Goal: Information Seeking & Learning: Learn about a topic

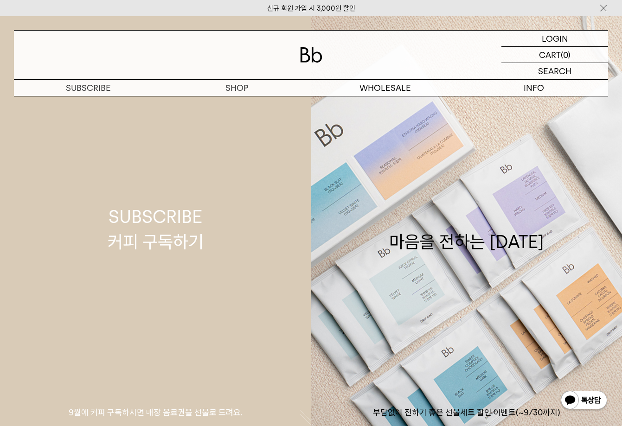
click at [177, 218] on div "SUBSCRIBE 커피 구독하기" at bounding box center [156, 229] width 96 height 49
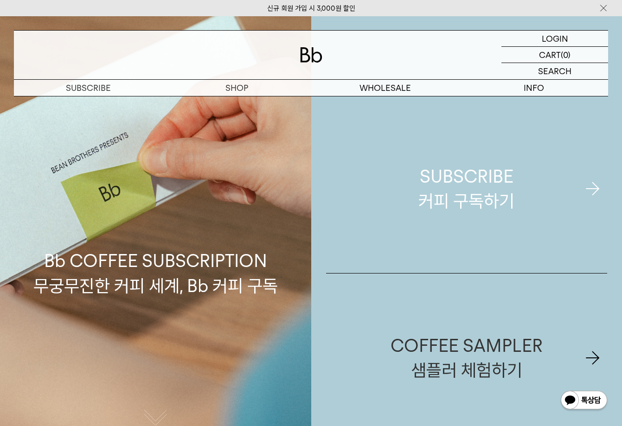
click at [446, 188] on div "SUBSCRIBE 커피 구독하기" at bounding box center [467, 188] width 96 height 49
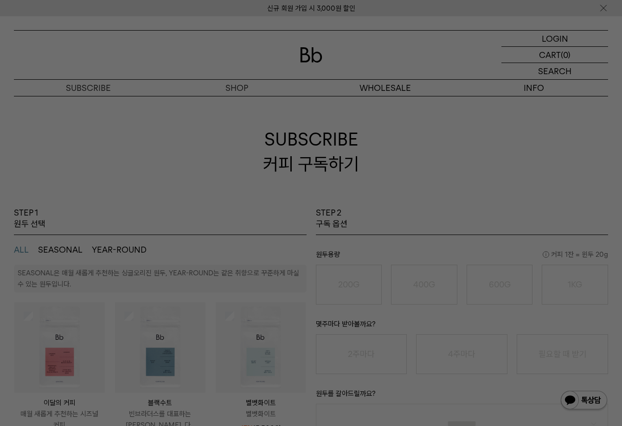
click at [309, 59] on div at bounding box center [311, 213] width 622 height 426
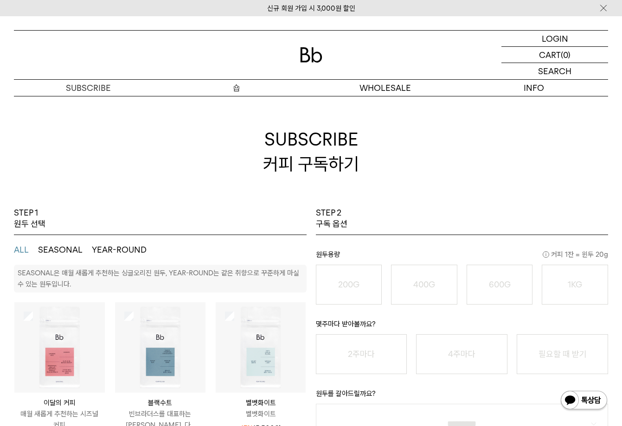
click at [231, 86] on p "숍" at bounding box center [236, 88] width 148 height 16
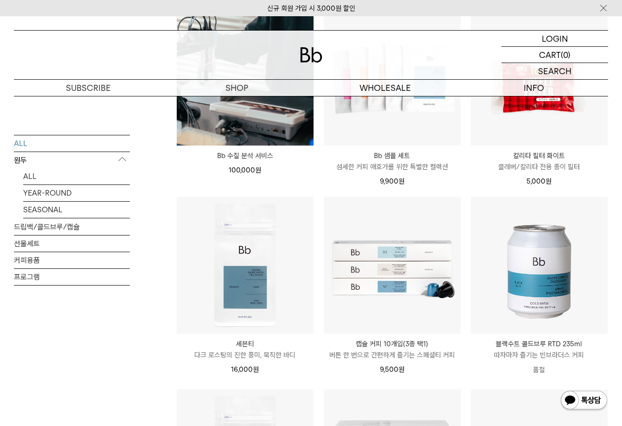
scroll to position [742, 0]
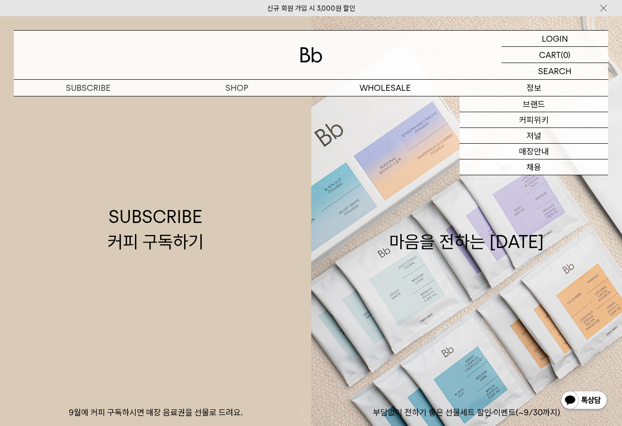
click at [532, 87] on p "정보" at bounding box center [534, 88] width 148 height 16
click at [532, 99] on link "브랜드" at bounding box center [534, 105] width 148 height 16
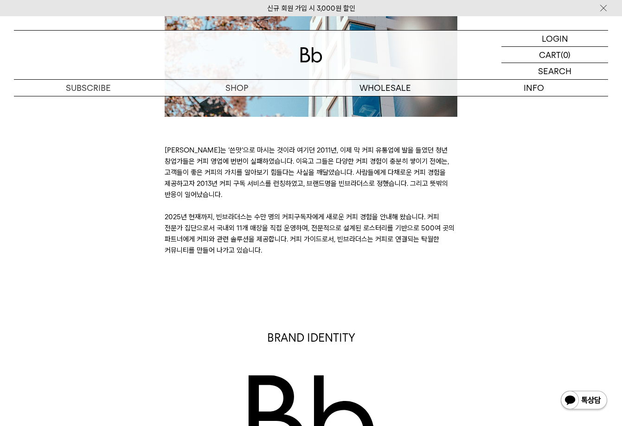
scroll to position [282, 0]
drag, startPoint x: 273, startPoint y: 149, endPoint x: 301, endPoint y: 149, distance: 27.8
click at [301, 149] on p "커피는 ‘쓴맛’으로 마시는 것이라 여기던 2011년, 이제 막 커피 유통업에 발을 들였던 청년 창업가들은 커피 영업에 번번이 실패하였습니다. …" at bounding box center [311, 200] width 293 height 111
click at [367, 201] on p "커피는 ‘쓴맛’으로 마시는 것이라 여기던 2011년, 이제 막 커피 유통업에 발을 들였던 청년 창업가들은 커피 영업에 번번이 실패하였습니다. …" at bounding box center [311, 200] width 293 height 111
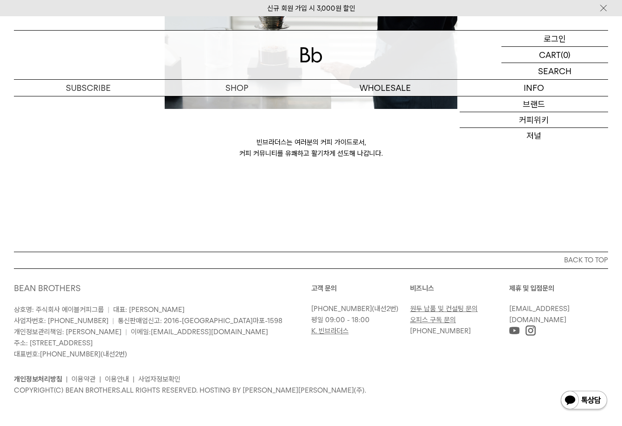
scroll to position [2483, 0]
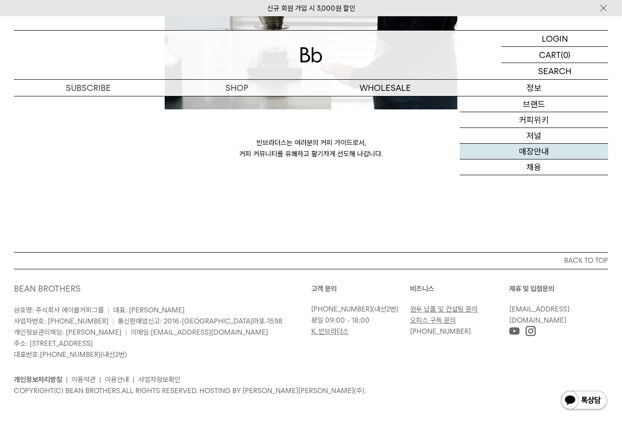
click at [535, 150] on link "매장안내" at bounding box center [534, 152] width 148 height 16
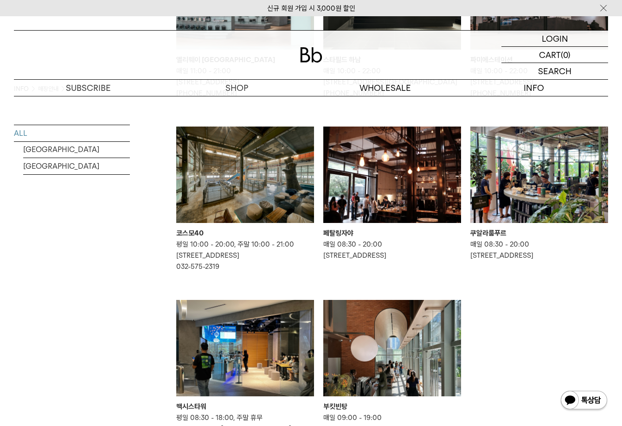
scroll to position [407, 0]
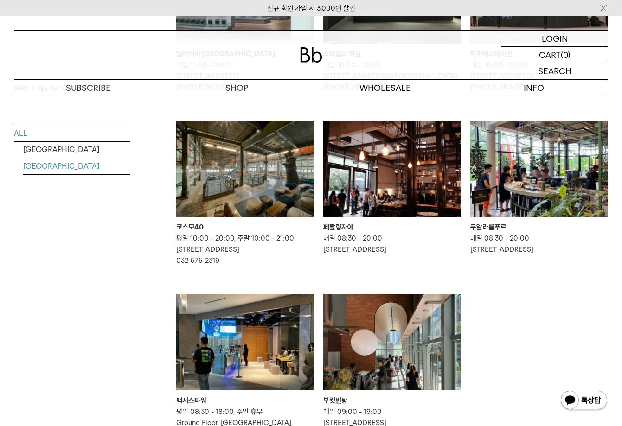
click at [46, 165] on link "[GEOGRAPHIC_DATA]" at bounding box center [76, 166] width 107 height 16
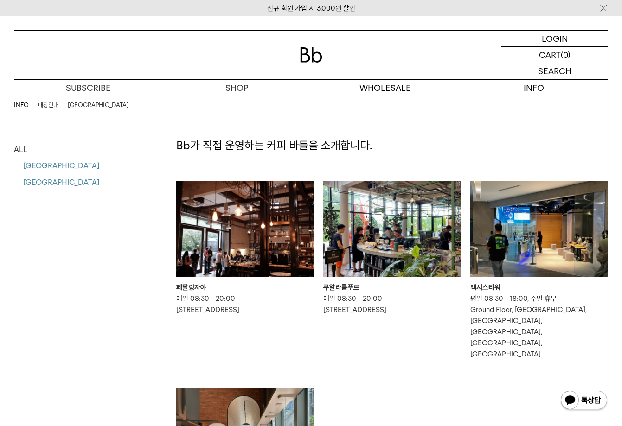
click at [67, 167] on link "SOUTH KOREA" at bounding box center [76, 166] width 107 height 16
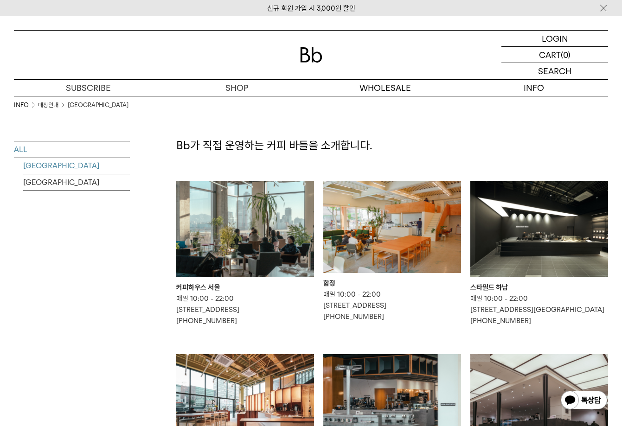
click at [30, 152] on link "ALL" at bounding box center [72, 150] width 116 height 16
